Goal: Find specific page/section: Find specific page/section

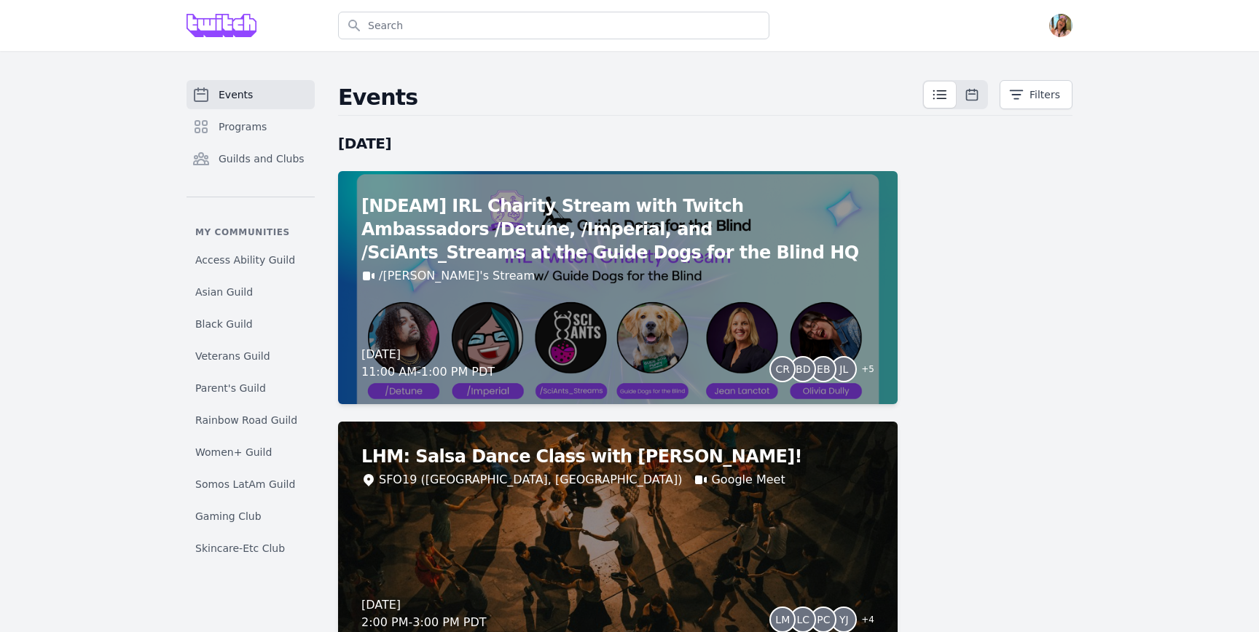
click at [1066, 14] on div "Open user menu" at bounding box center [1060, 25] width 23 height 23
click at [1066, 33] on img "button" at bounding box center [1060, 25] width 23 height 23
click at [1045, 67] on link "Admin" at bounding box center [1002, 59] width 140 height 26
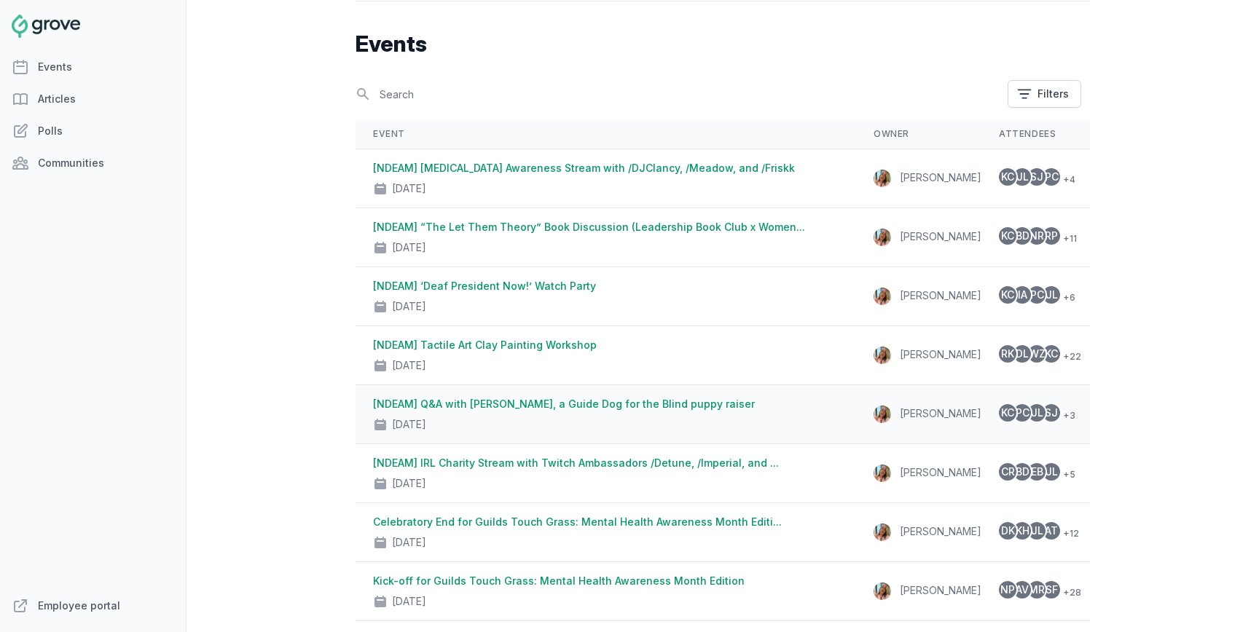
scroll to position [47, 0]
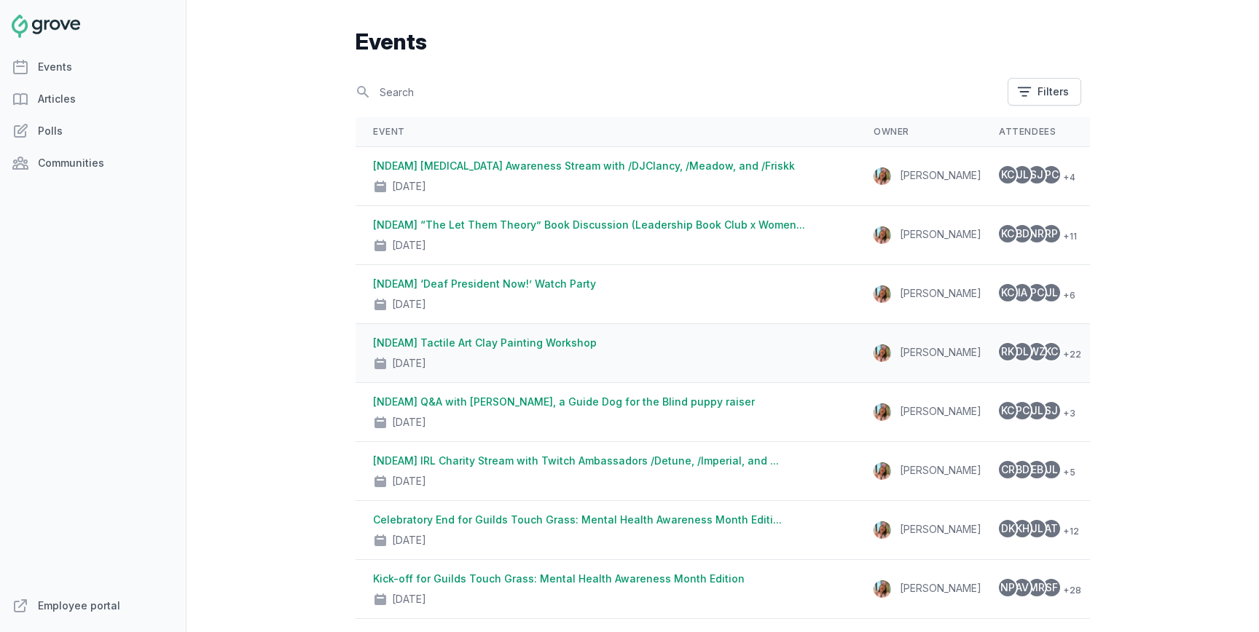
click at [747, 358] on div "Oct 23, 2025" at bounding box center [605, 360] width 465 height 20
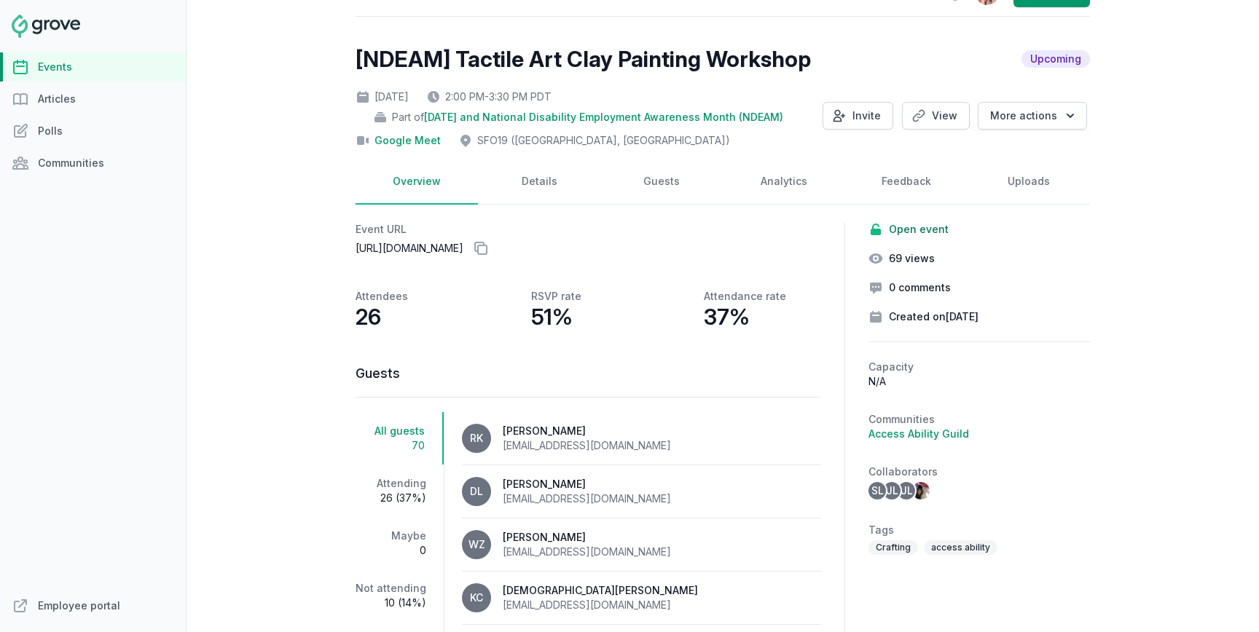
scroll to position [63, 0]
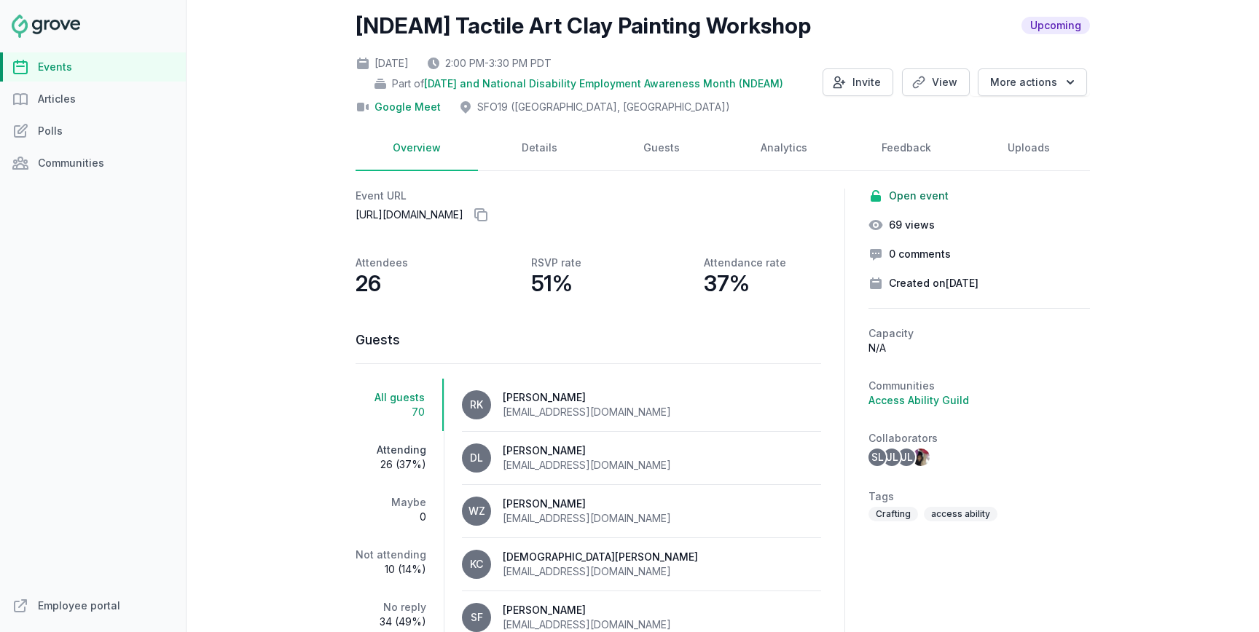
click at [387, 455] on link "Attending 26 (37%)" at bounding box center [399, 457] width 88 height 52
